Goal: Task Accomplishment & Management: Manage account settings

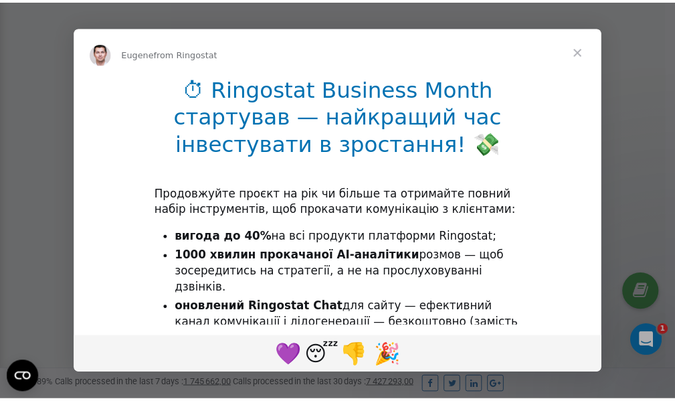
scroll to position [402, 0]
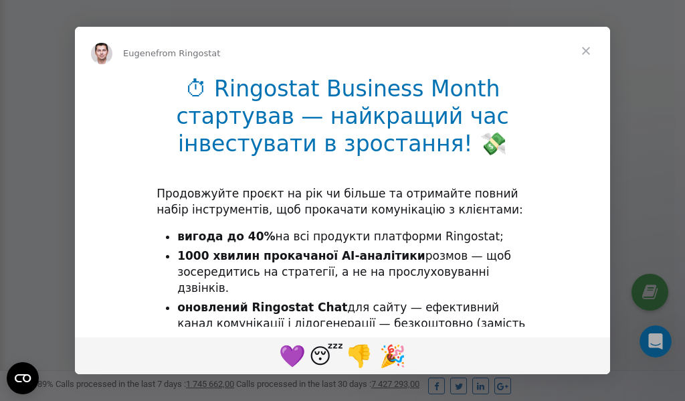
click at [587, 53] on span "Close" at bounding box center [586, 51] width 48 height 48
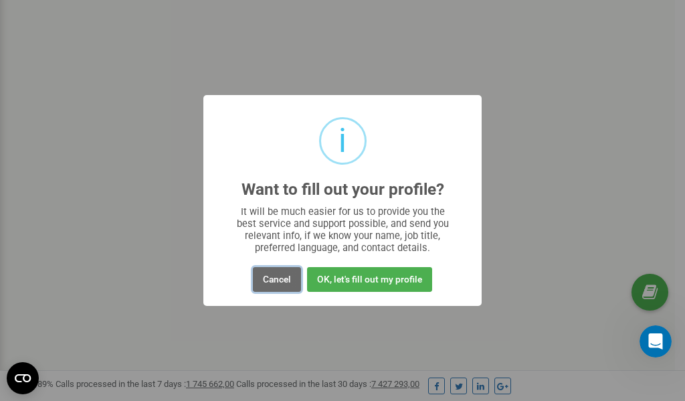
click at [286, 279] on button "Cancel" at bounding box center [277, 279] width 48 height 25
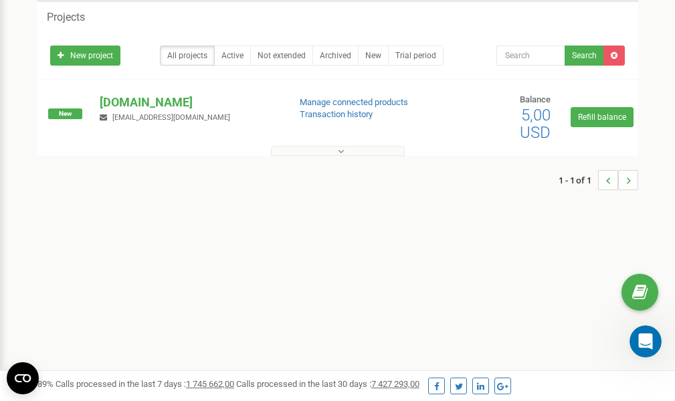
scroll to position [0, 0]
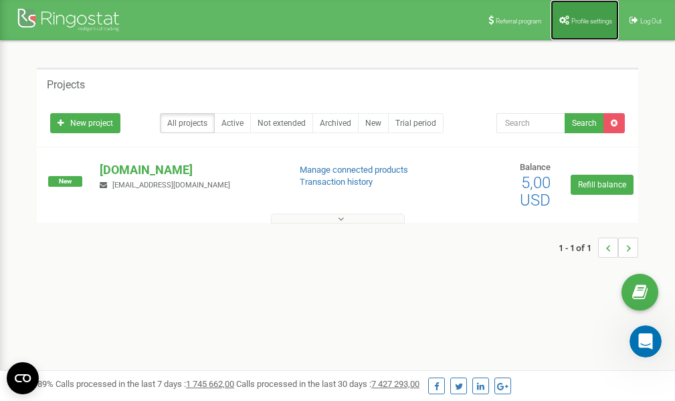
click at [585, 23] on span "Profile settings" at bounding box center [591, 20] width 41 height 7
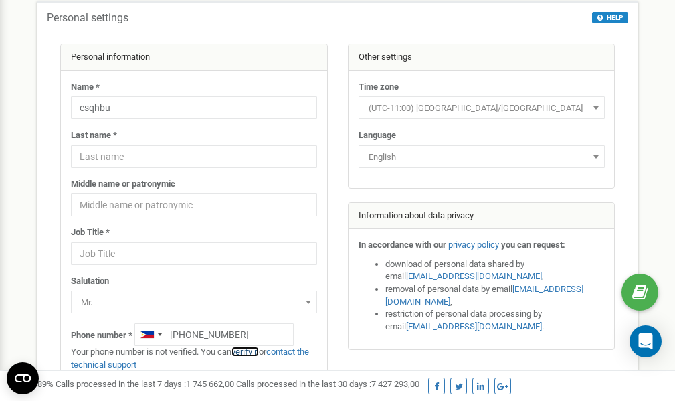
click at [247, 351] on link "verify it" at bounding box center [245, 352] width 27 height 10
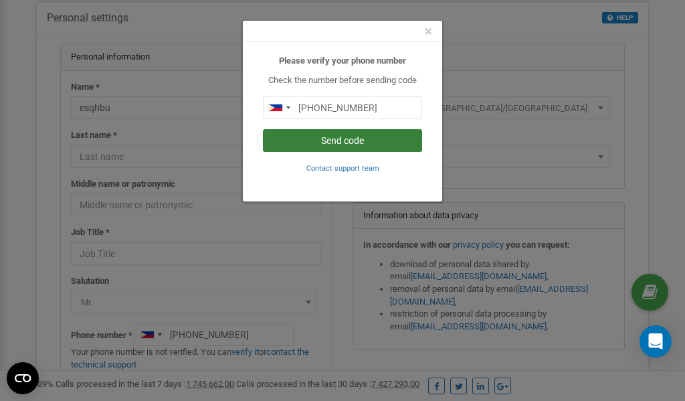
click at [330, 143] on button "Send code" at bounding box center [342, 140] width 159 height 23
